Goal: Navigation & Orientation: Find specific page/section

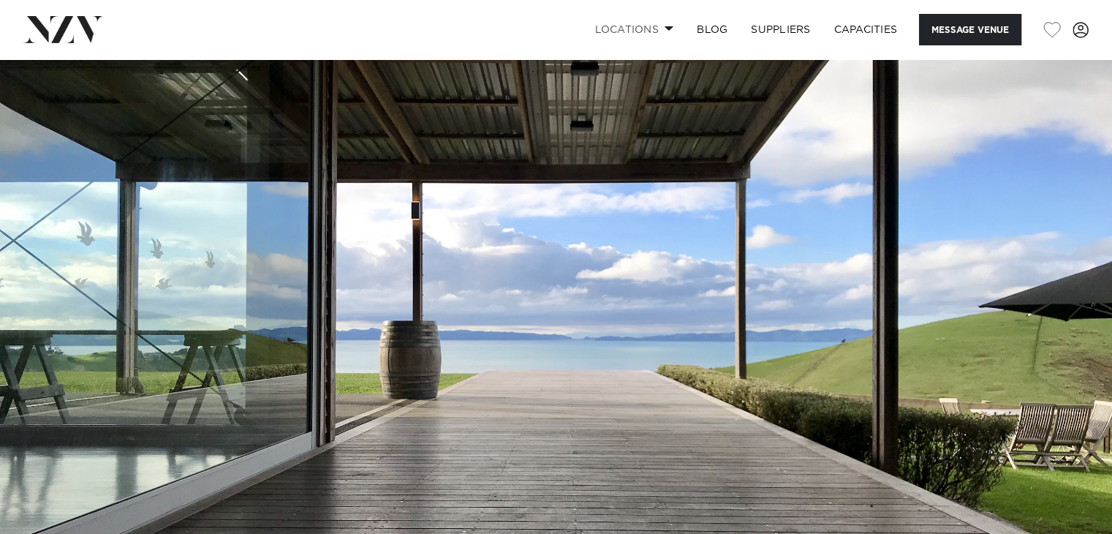
click at [643, 23] on link "Locations" at bounding box center [634, 29] width 102 height 31
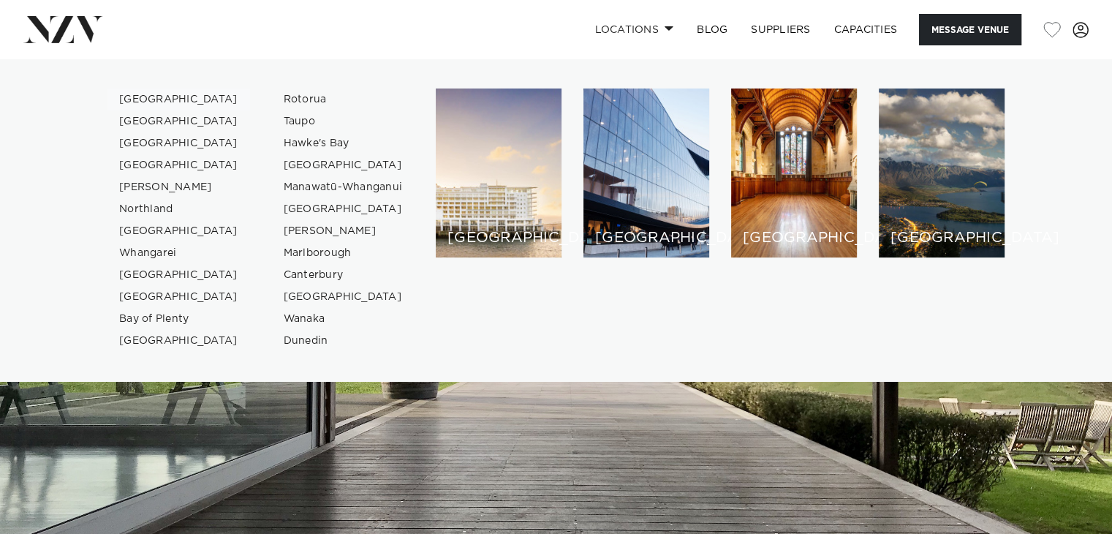
click at [163, 96] on link "[GEOGRAPHIC_DATA]" at bounding box center [178, 99] width 143 height 22
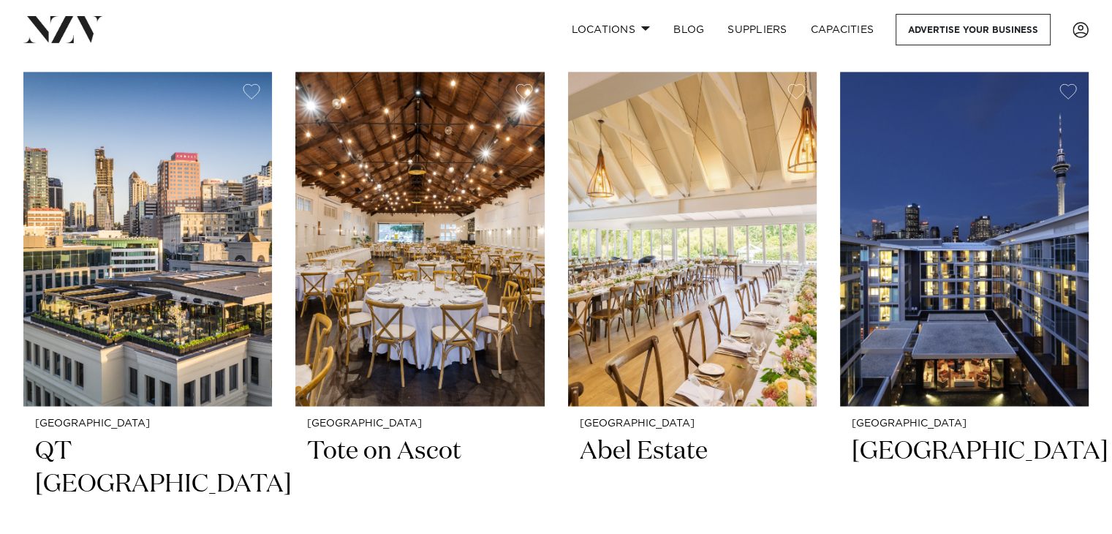
scroll to position [2566, 0]
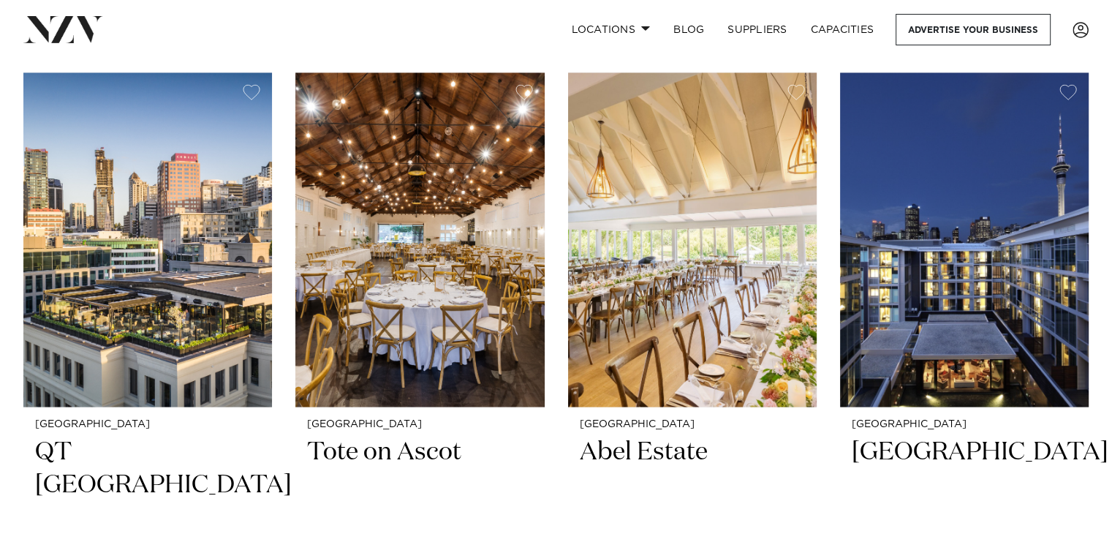
click at [555, 44] on div "Locations [GEOGRAPHIC_DATA] [GEOGRAPHIC_DATA] [GEOGRAPHIC_DATA] [GEOGRAPHIC_DAT…" at bounding box center [716, 29] width 744 height 31
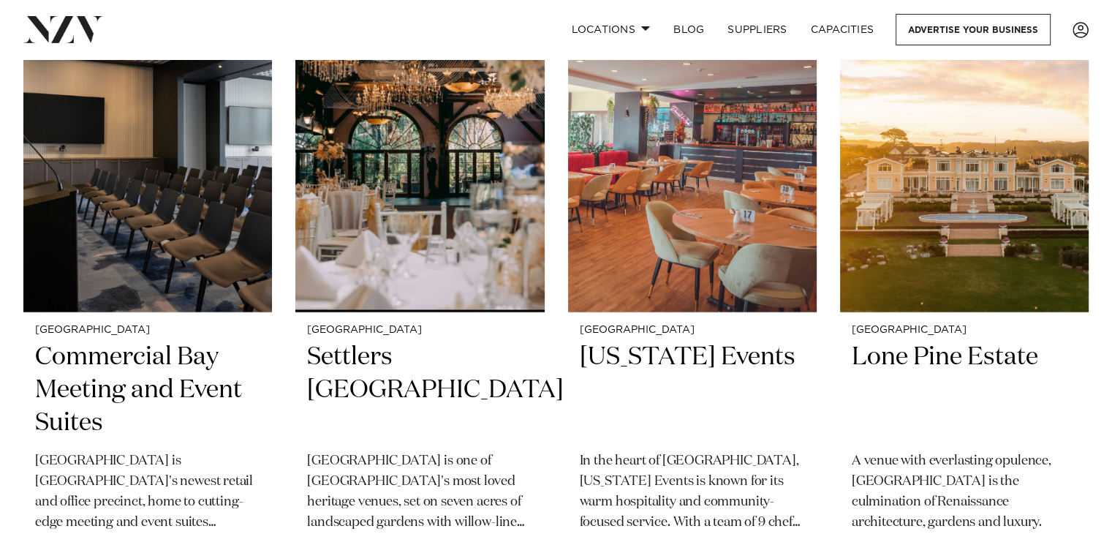
scroll to position [3324, 0]
